Goal: Task Accomplishment & Management: Manage account settings

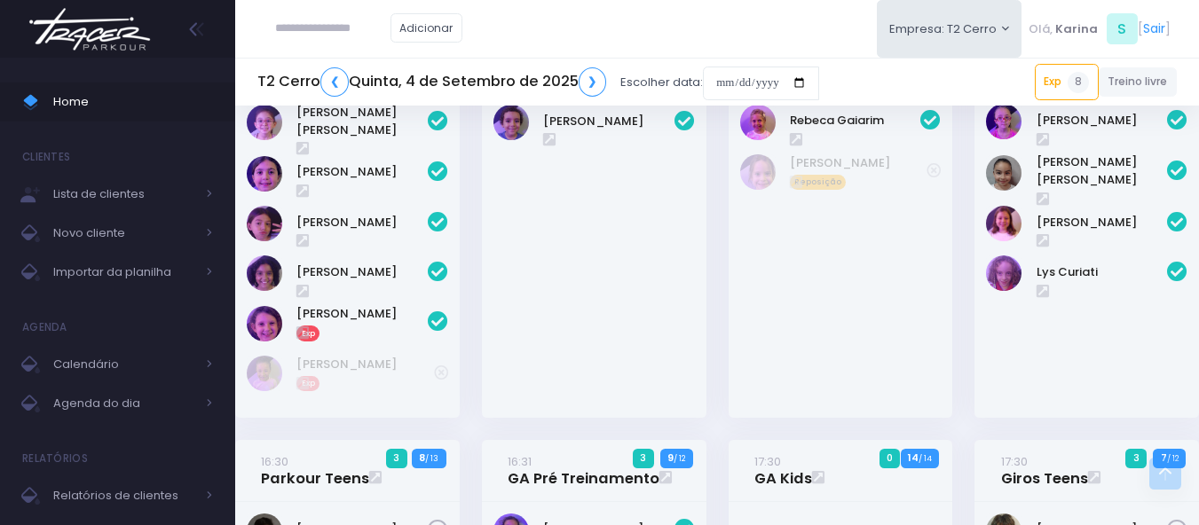
scroll to position [1153, 0]
click at [743, 73] on input "date" at bounding box center [761, 84] width 116 height 34
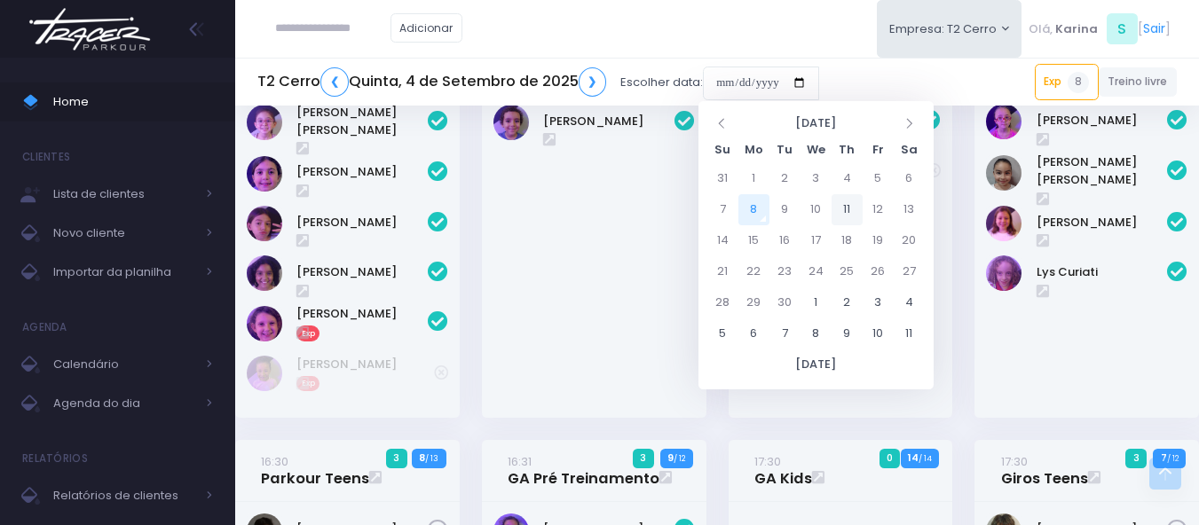
click at [851, 214] on td "11" at bounding box center [846, 209] width 31 height 31
type input "**********"
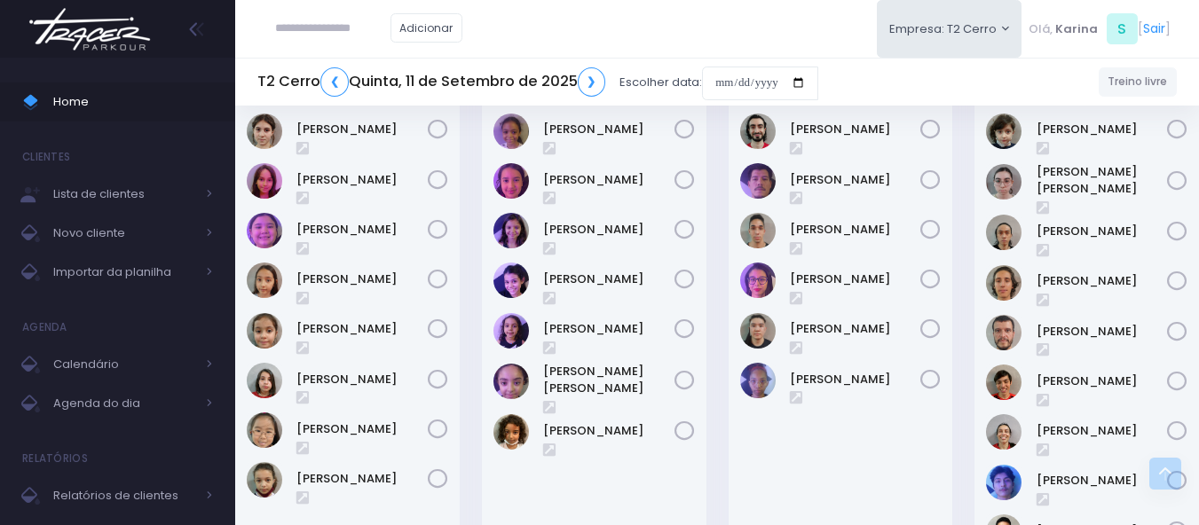
scroll to position [2573, 0]
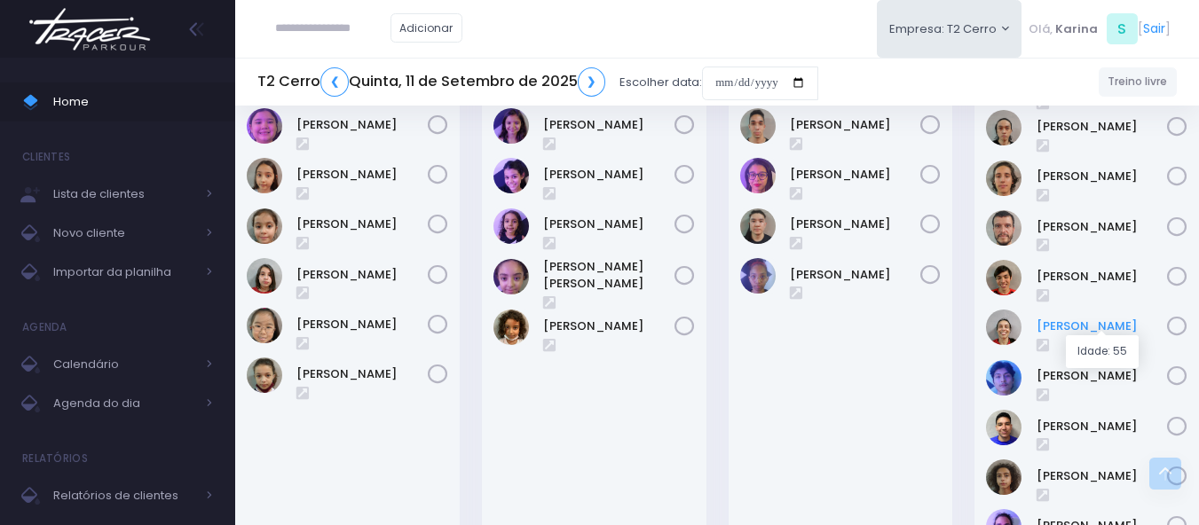
click at [1078, 327] on link "[PERSON_NAME]" at bounding box center [1101, 327] width 131 height 18
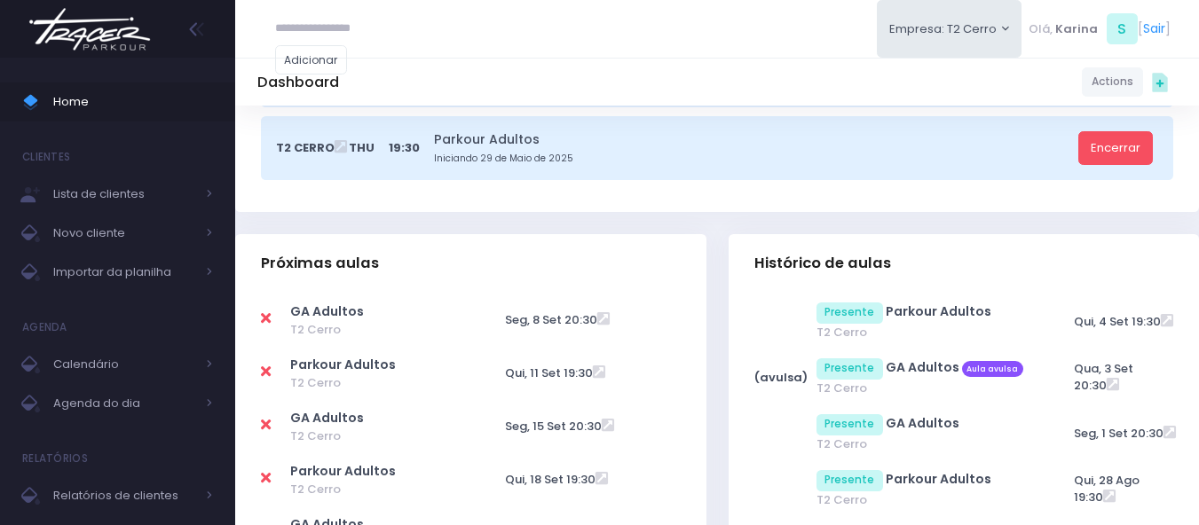
scroll to position [532, 0]
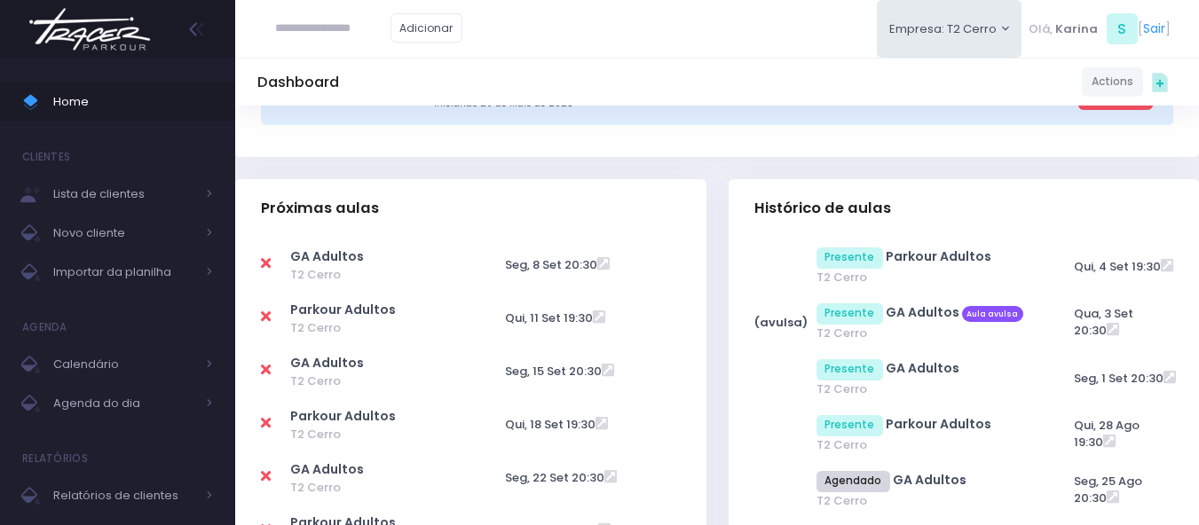
click at [267, 319] on icon at bounding box center [266, 317] width 10 height 14
type input "**********"
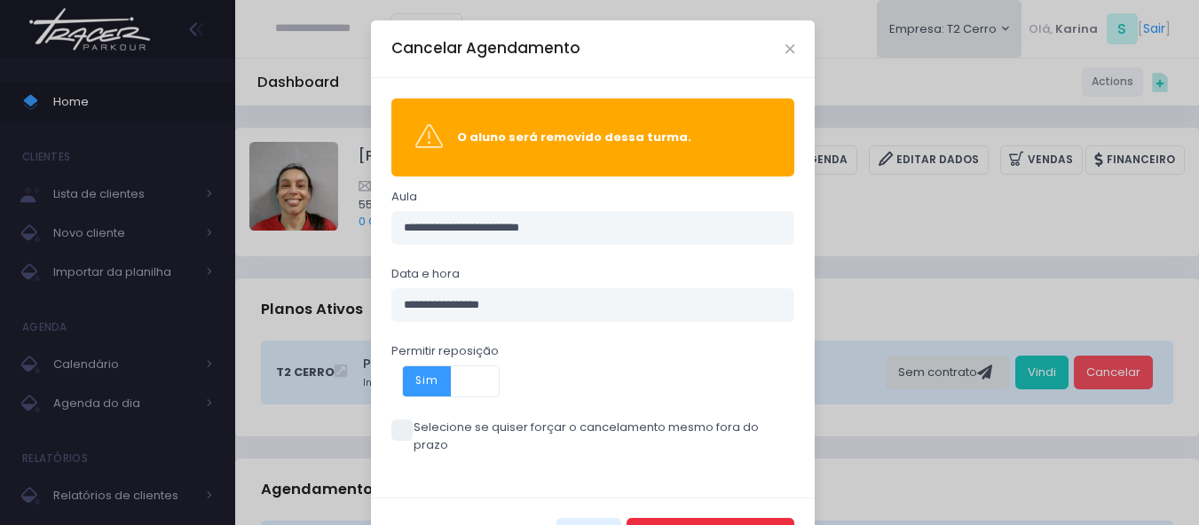
click at [701, 518] on button "Cancelar Agendamento" at bounding box center [710, 535] width 168 height 34
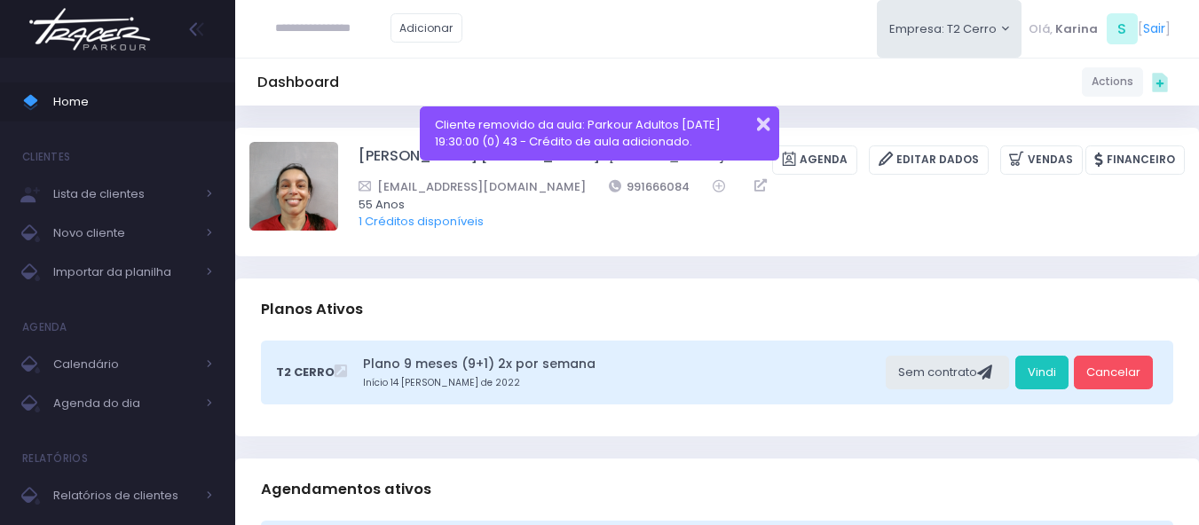
click at [762, 126] on button "button" at bounding box center [751, 122] width 35 height 20
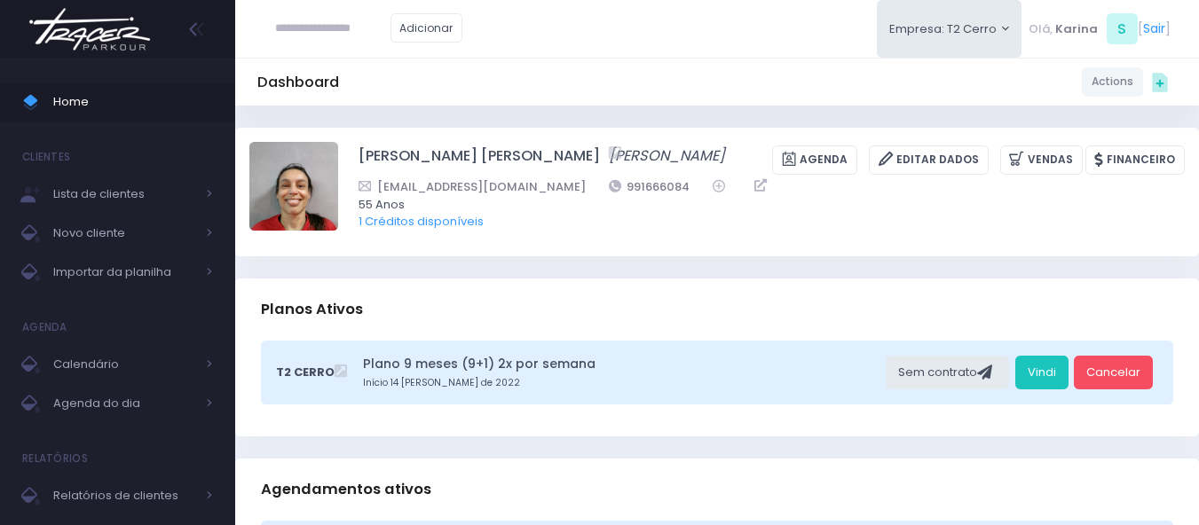
click at [92, 36] on img at bounding box center [89, 29] width 135 height 62
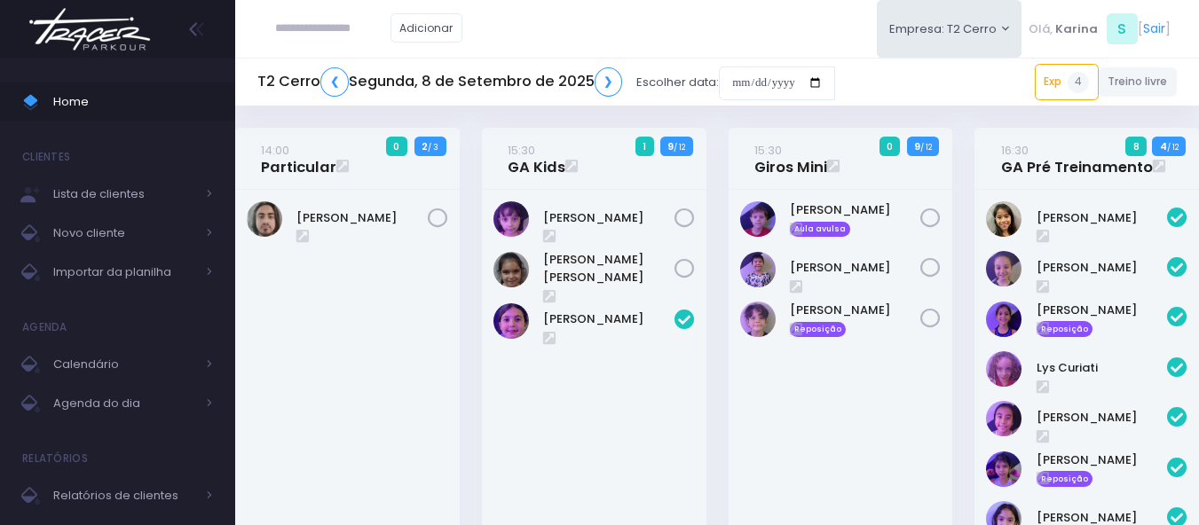
scroll to position [1949, 0]
